Goal: Task Accomplishment & Management: Manage account settings

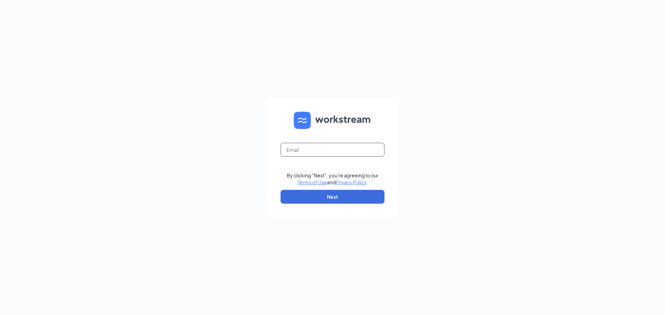
click at [307, 143] on input "text" at bounding box center [332, 150] width 104 height 14
type input "[PERSON_NAME][EMAIL_ADDRESS][PERSON_NAME][DOMAIN_NAME]"
click at [334, 200] on button "Next" at bounding box center [332, 197] width 104 height 14
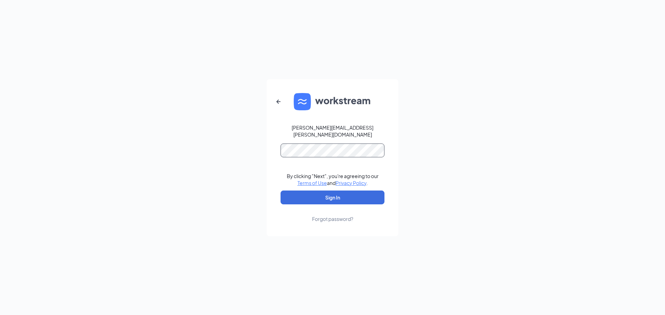
click at [280, 191] on button "Sign In" at bounding box center [332, 198] width 104 height 14
